Goal: Task Accomplishment & Management: Use online tool/utility

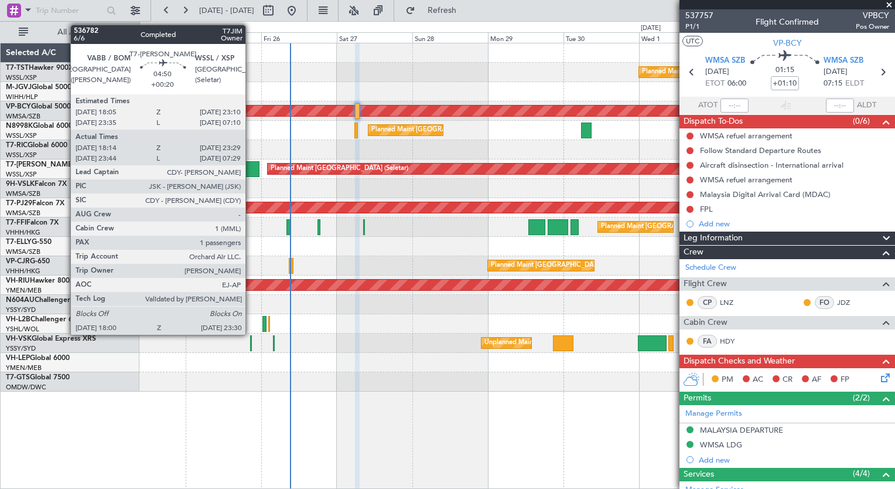
click at [251, 166] on div at bounding box center [251, 169] width 18 height 16
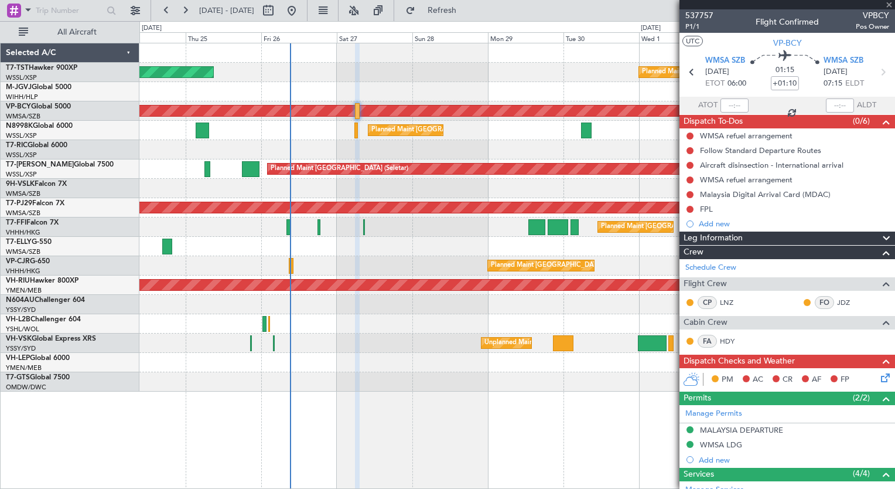
type input "+00:20"
type input "18:24"
type input "23:24"
type input "1"
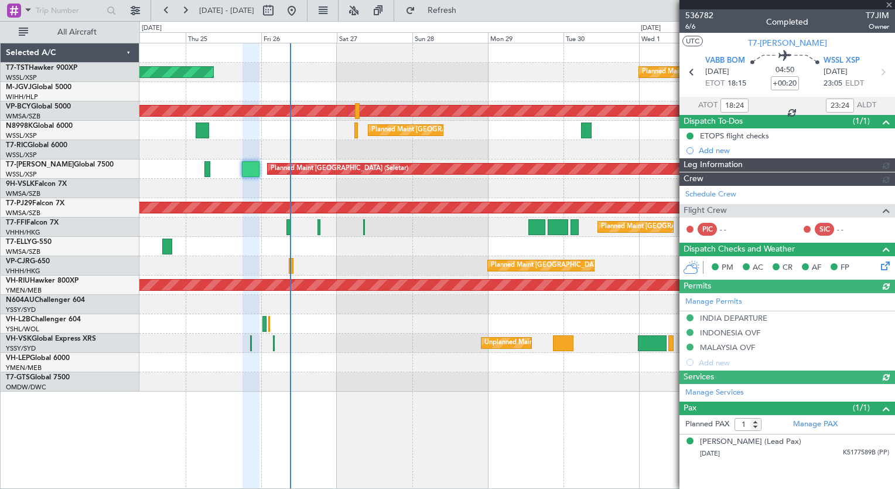
type input "[PERSON_NAME] (LEU)"
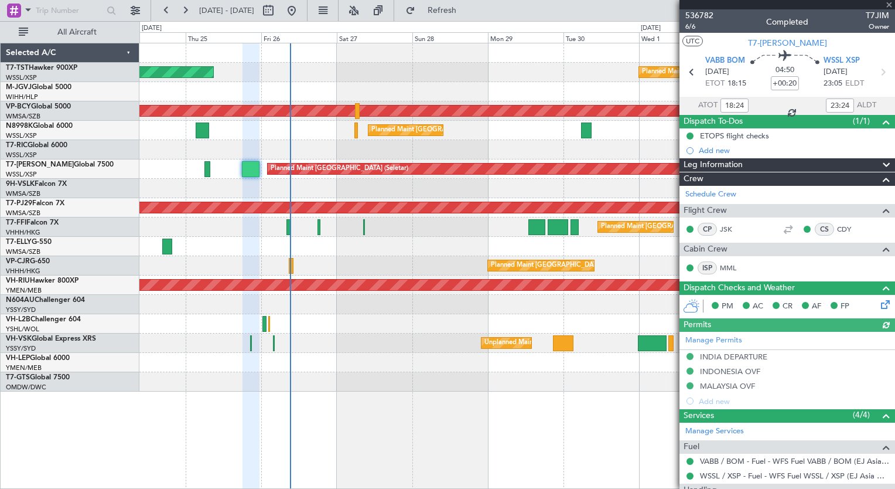
scroll to position [95, 0]
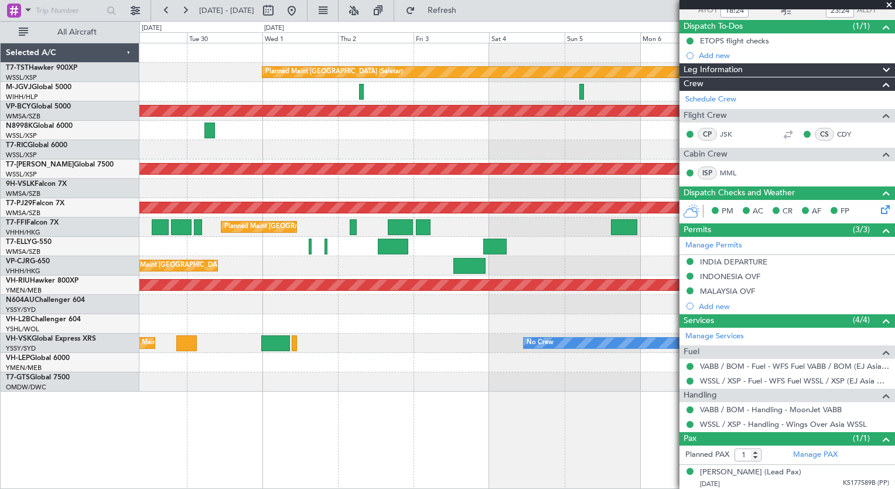
click at [18, 198] on div "Planned Maint [GEOGRAPHIC_DATA] (Seletar) Unplanned Maint [GEOGRAPHIC_DATA] (Su…" at bounding box center [447, 255] width 895 height 468
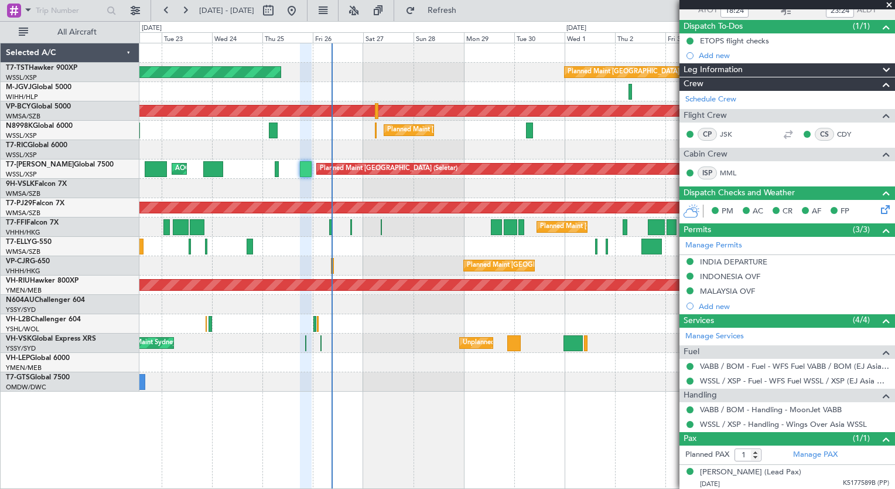
click at [577, 363] on div "Planned Maint [GEOGRAPHIC_DATA] (Seletar) Planned Maint [GEOGRAPHIC_DATA] (Sele…" at bounding box center [516, 217] width 755 height 348
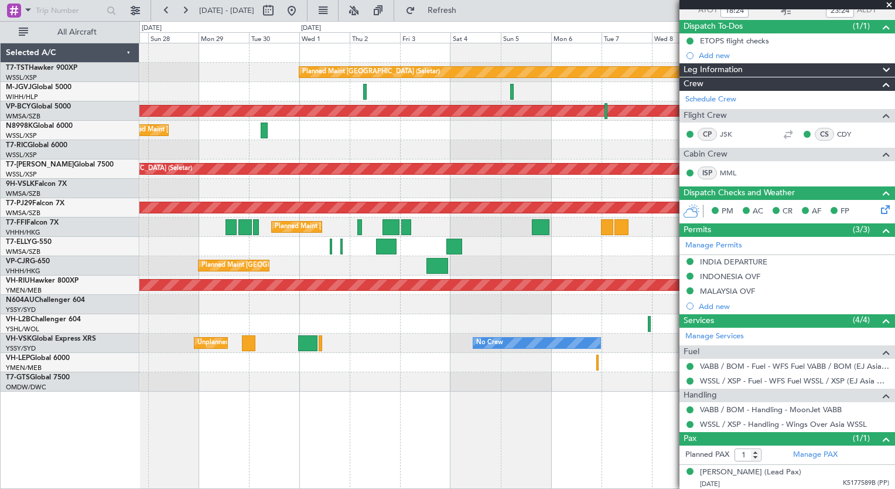
click at [277, 290] on div "Planned Maint [GEOGRAPHIC_DATA] (Seletar) Planned Maint [GEOGRAPHIC_DATA] (Sele…" at bounding box center [516, 217] width 755 height 348
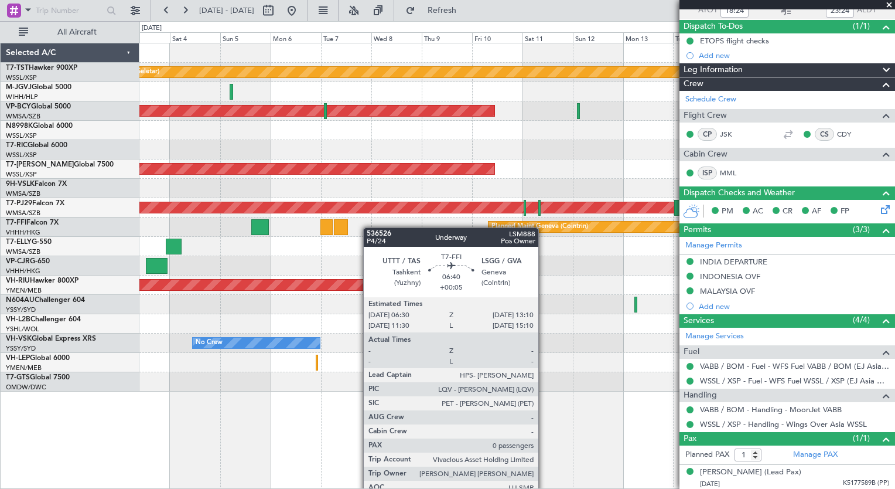
click at [340, 229] on div "Planned Maint [GEOGRAPHIC_DATA] (Seletar) Unplanned Maint [GEOGRAPHIC_DATA] (Su…" at bounding box center [516, 217] width 755 height 348
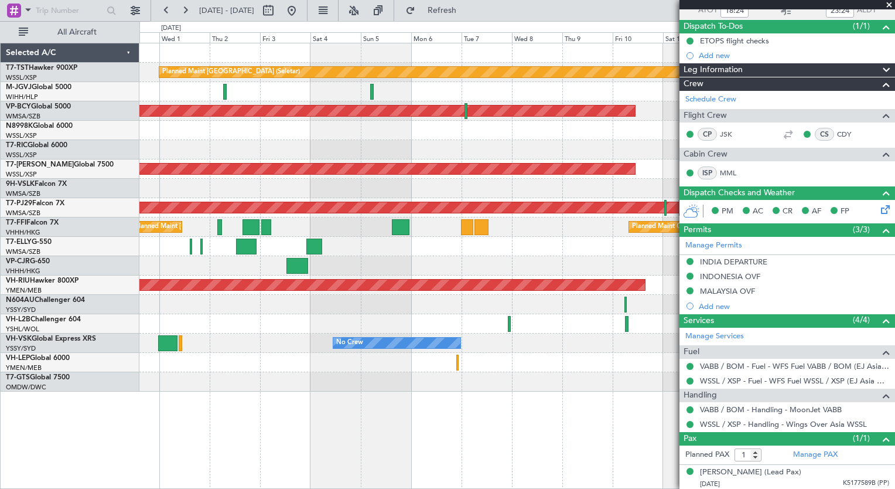
click at [136, 390] on div "Planned Maint [GEOGRAPHIC_DATA] (Seletar) Unplanned Maint [GEOGRAPHIC_DATA] (Su…" at bounding box center [447, 255] width 895 height 468
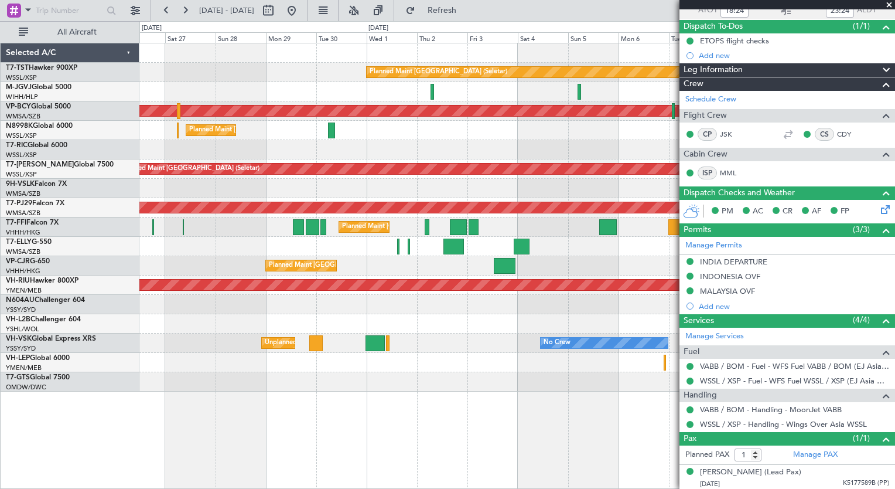
click at [748, 488] on html "[DATE] - [DATE] Refresh Quick Links All Aircraft Planned Maint [GEOGRAPHIC_DATA…" at bounding box center [447, 244] width 895 height 489
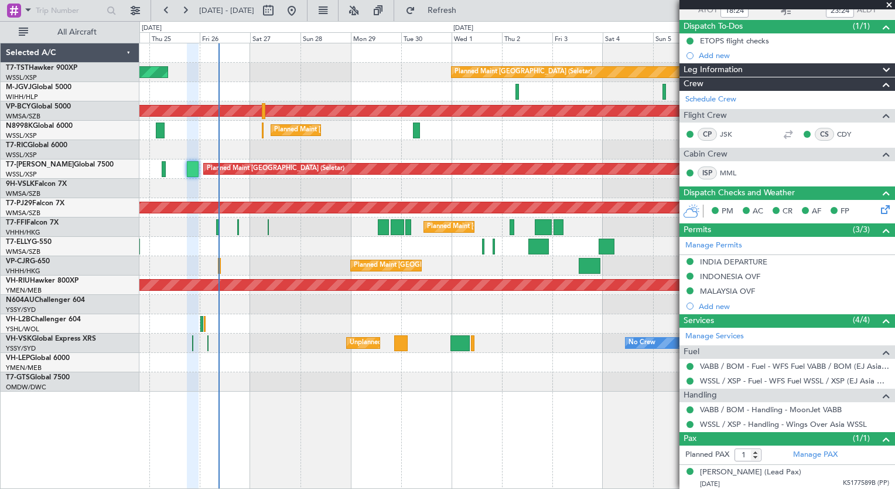
click at [305, 384] on div "Planned Maint [GEOGRAPHIC_DATA] (Seletar) Planned Maint [GEOGRAPHIC_DATA] (Sele…" at bounding box center [517, 266] width 756 height 446
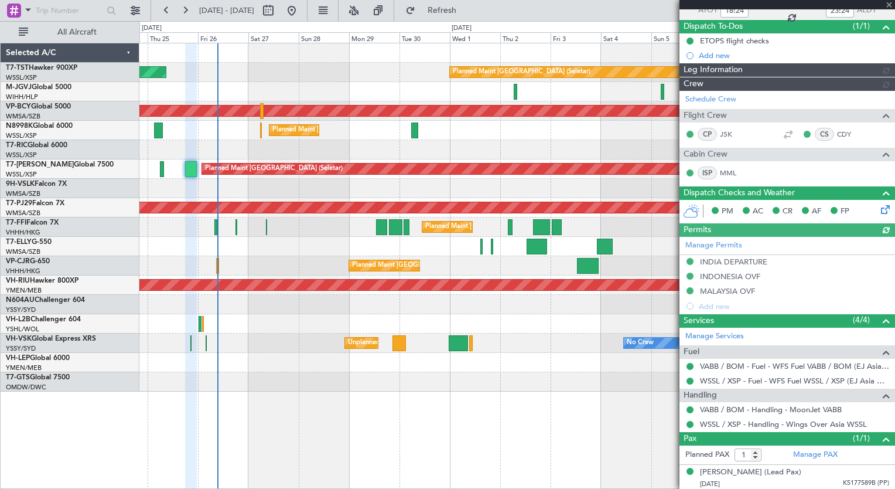
type input "[PERSON_NAME] (LEU)"
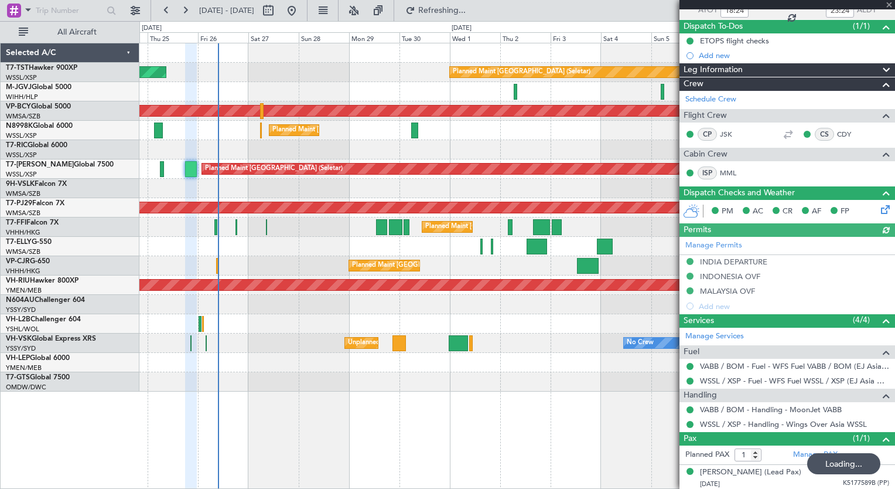
type input "[PERSON_NAME] (LEU)"
